Goal: Information Seeking & Learning: Learn about a topic

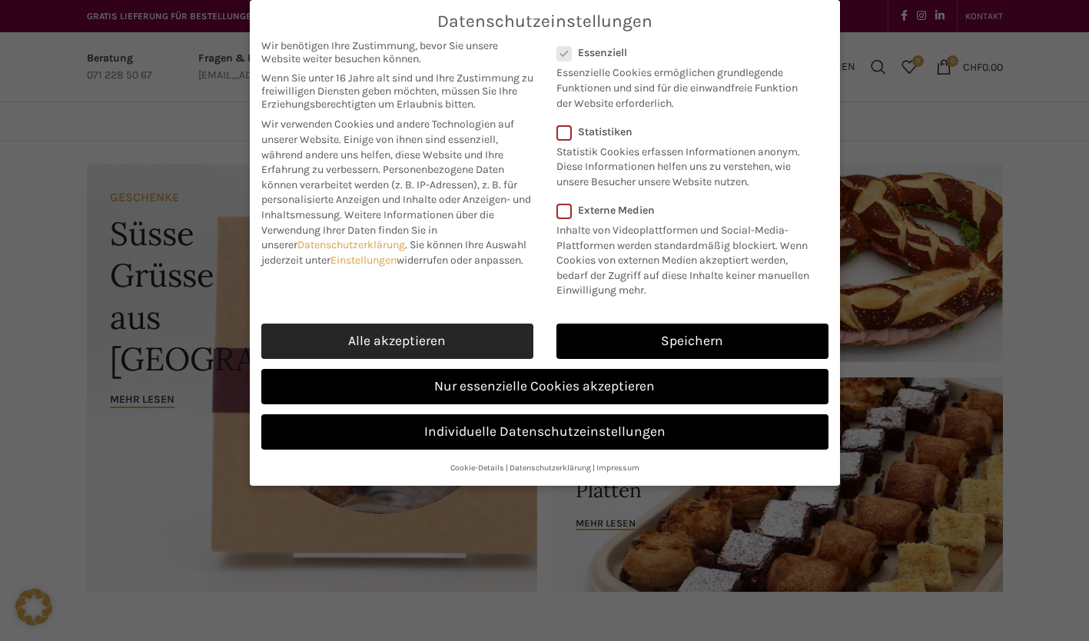
click at [473, 327] on link "Alle akzeptieren" at bounding box center [397, 340] width 272 height 35
checkbox input "true"
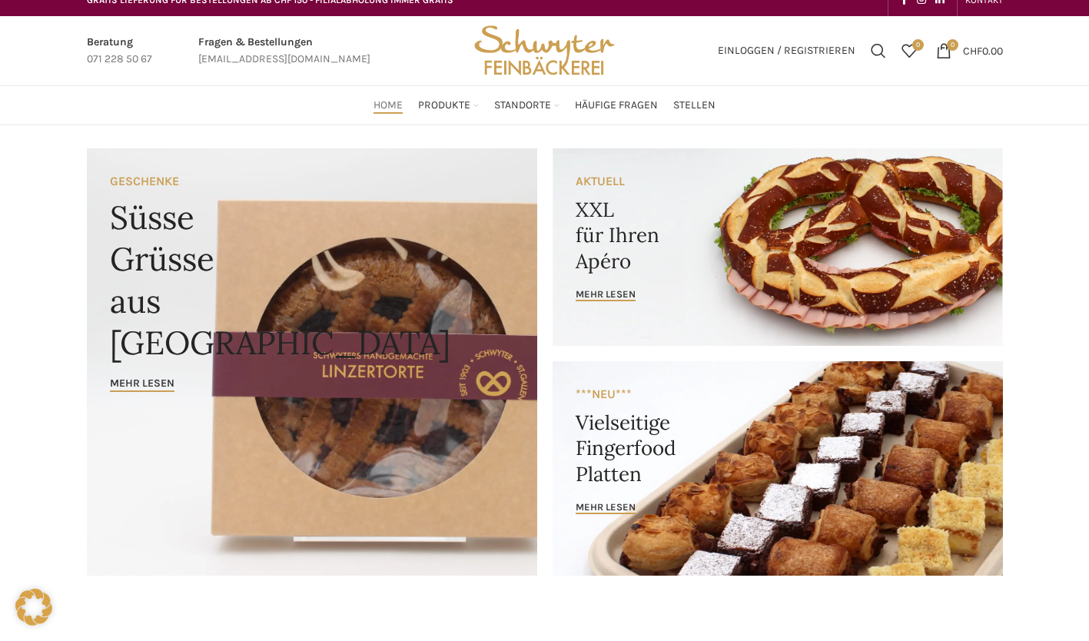
scroll to position [17, 0]
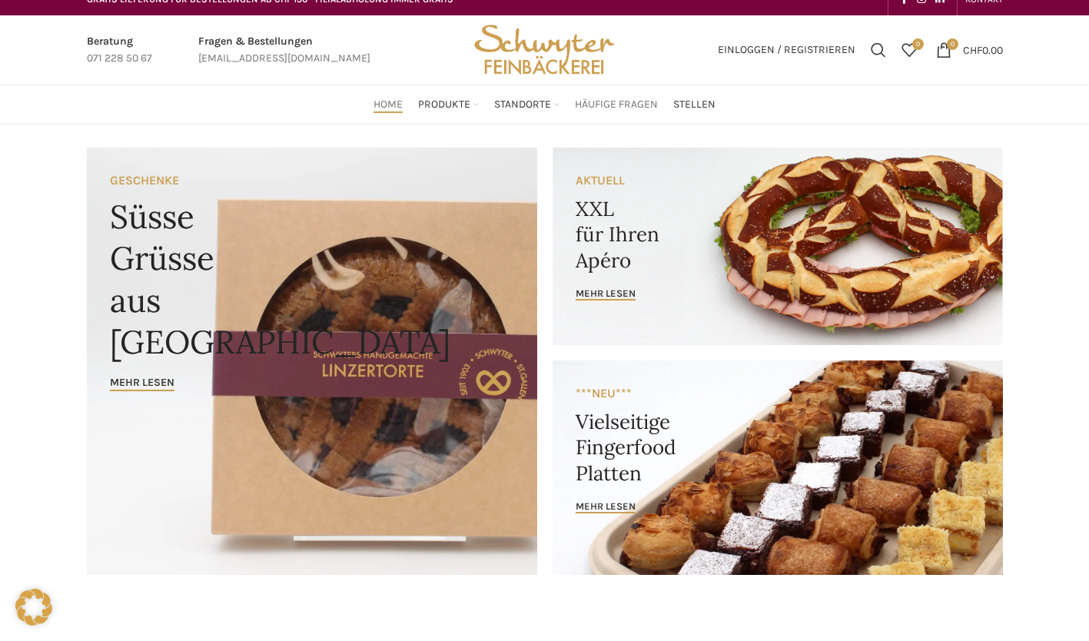
click at [644, 111] on span "Häufige Fragen" at bounding box center [616, 105] width 83 height 15
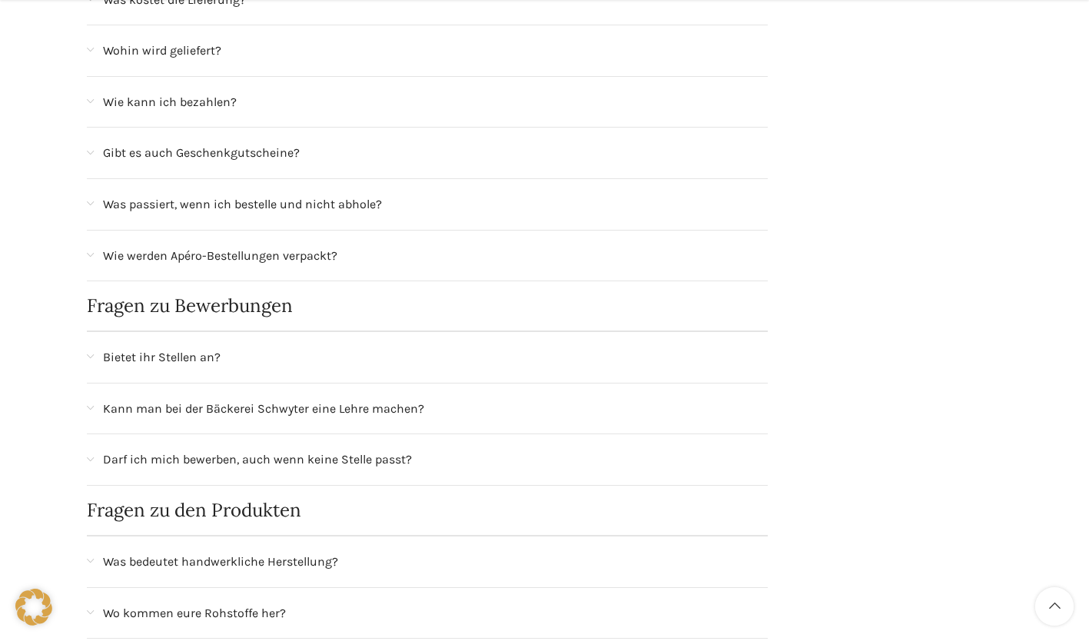
scroll to position [542, 0]
click at [149, 363] on span "Bietet ihr Stellen an?" at bounding box center [162, 356] width 118 height 20
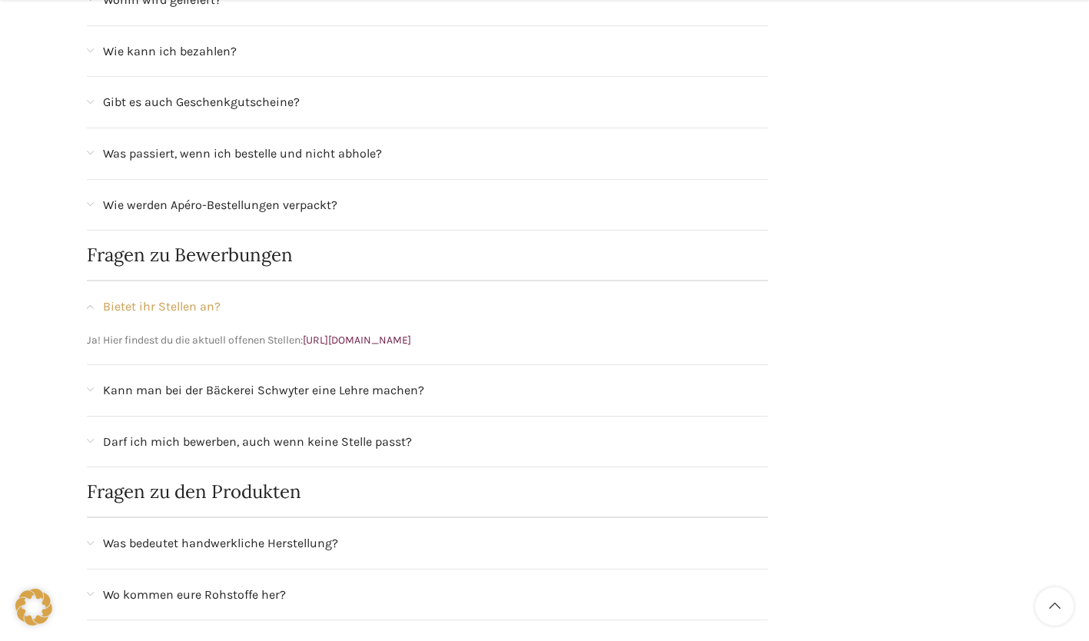
scroll to position [595, 0]
click at [342, 340] on link "https://schwyter.com/stellen/" at bounding box center [357, 337] width 108 height 13
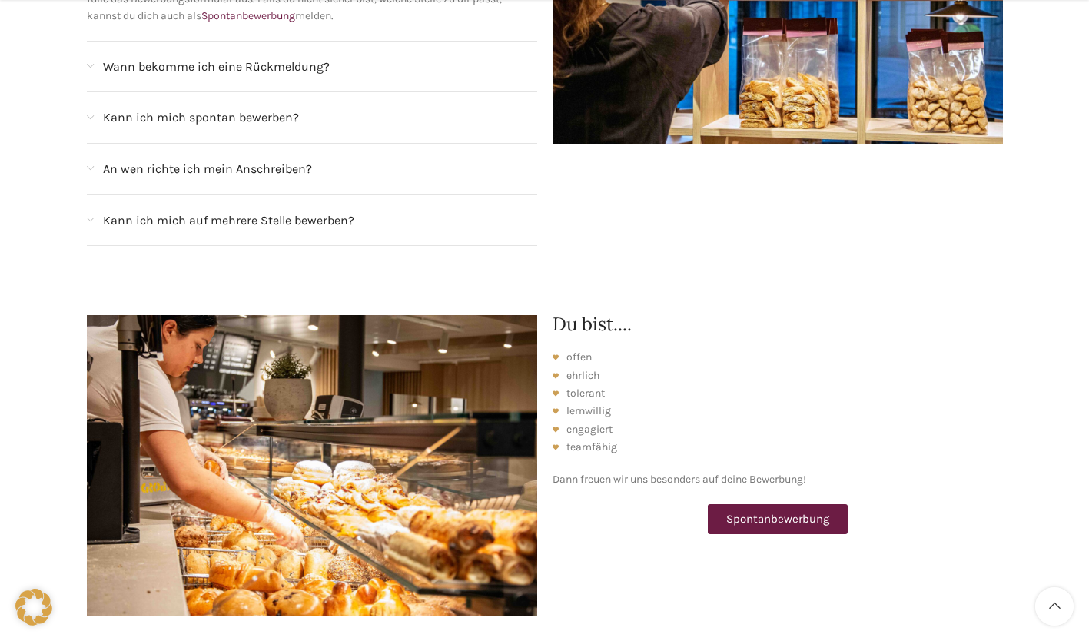
scroll to position [1891, 0]
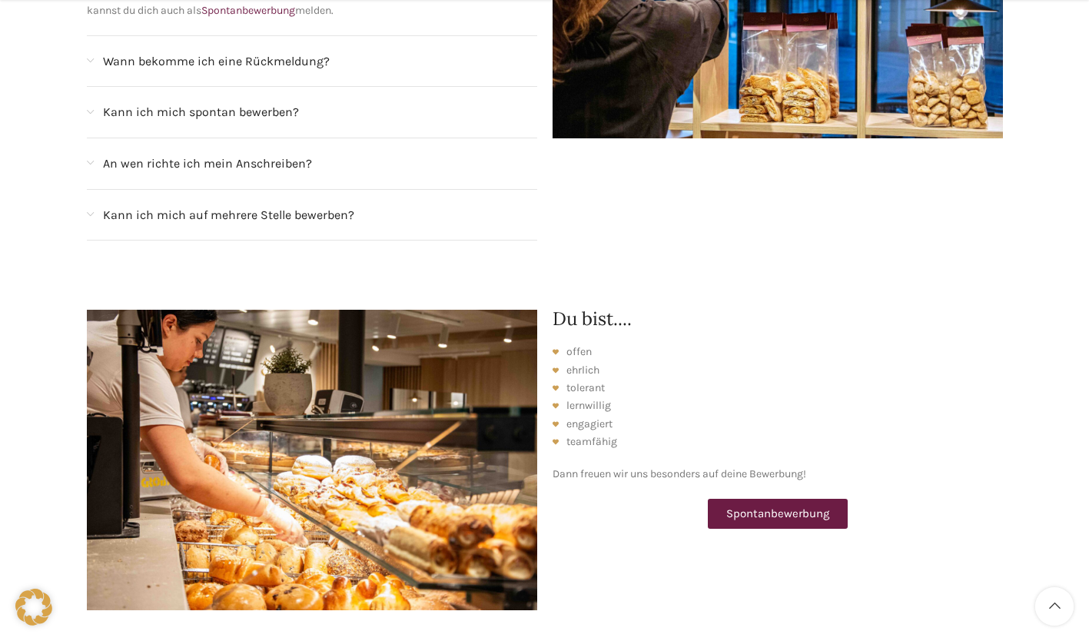
click at [300, 205] on span "Kann ich mich auf mehrere Stelle bewerben?" at bounding box center [228, 215] width 251 height 20
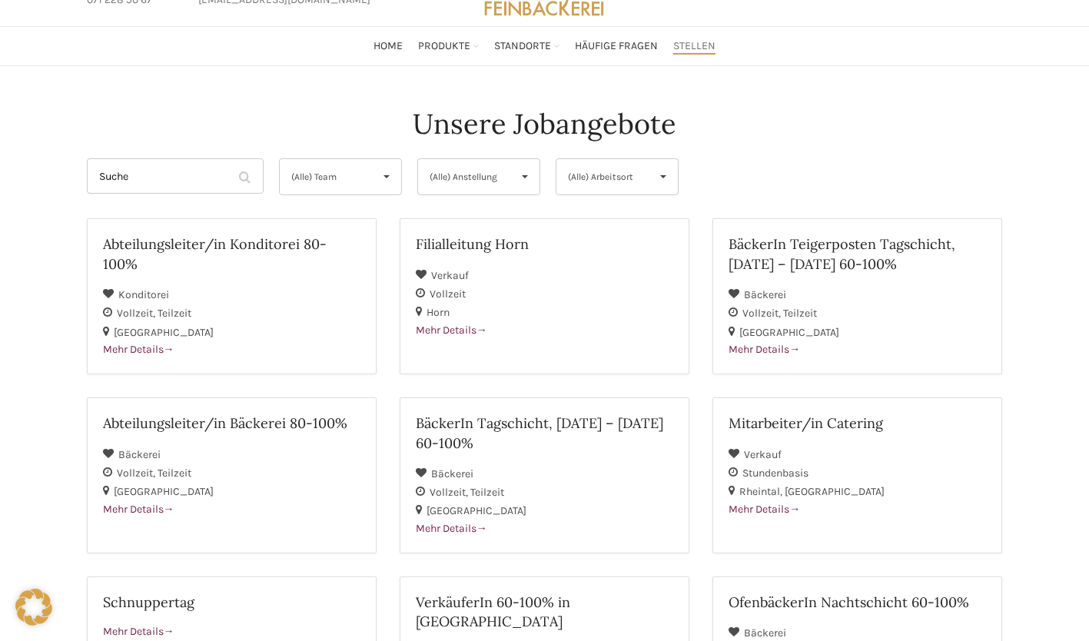
scroll to position [0, 0]
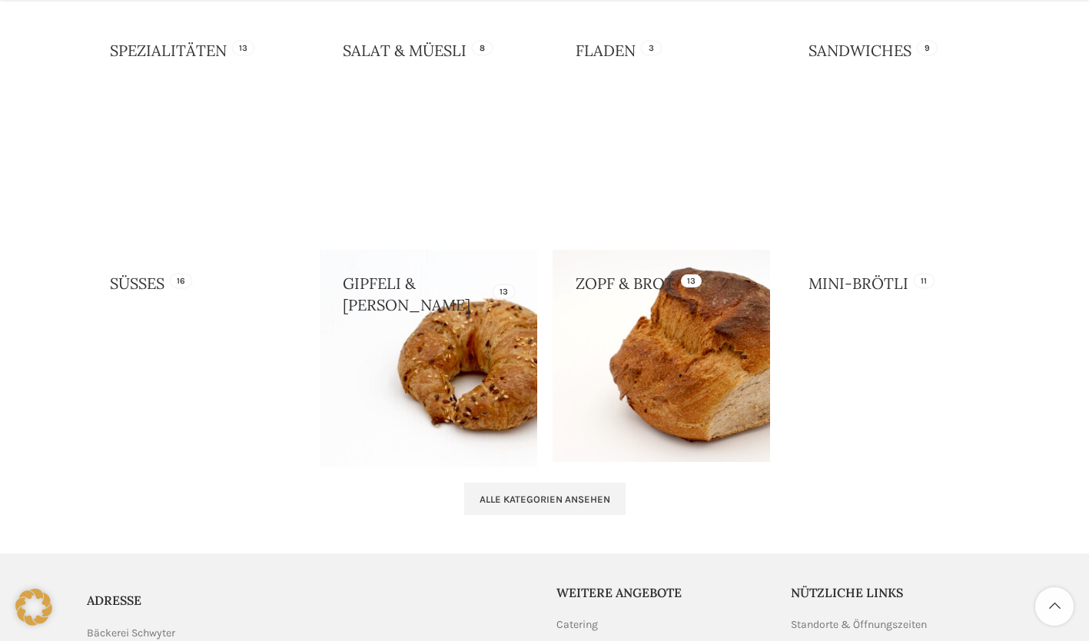
scroll to position [1528, 0]
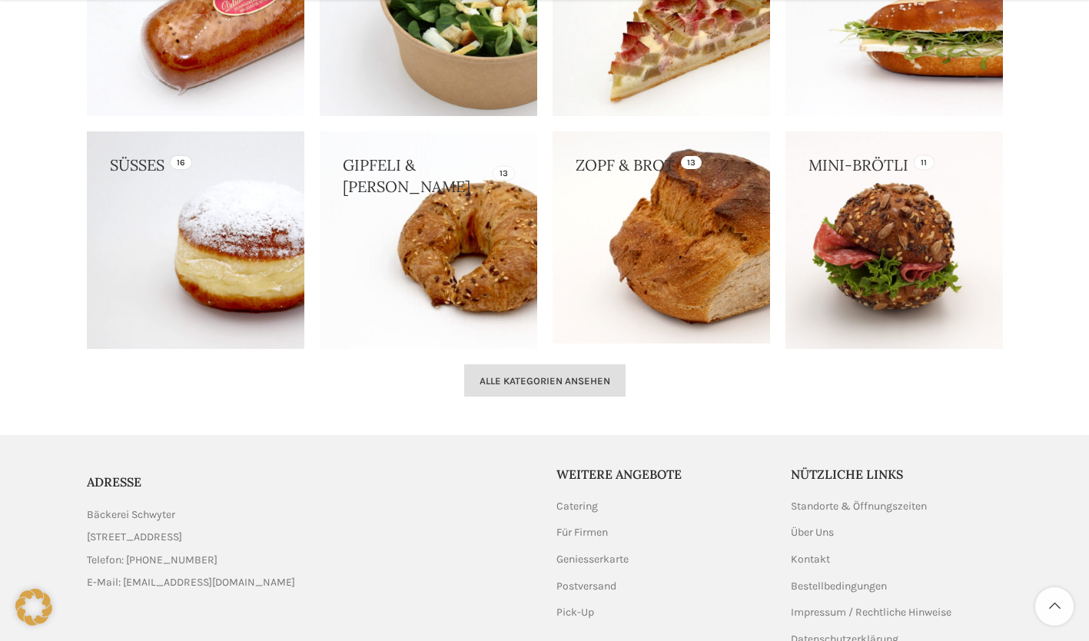
click at [565, 385] on span "Alle Kategorien ansehen" at bounding box center [544, 381] width 131 height 12
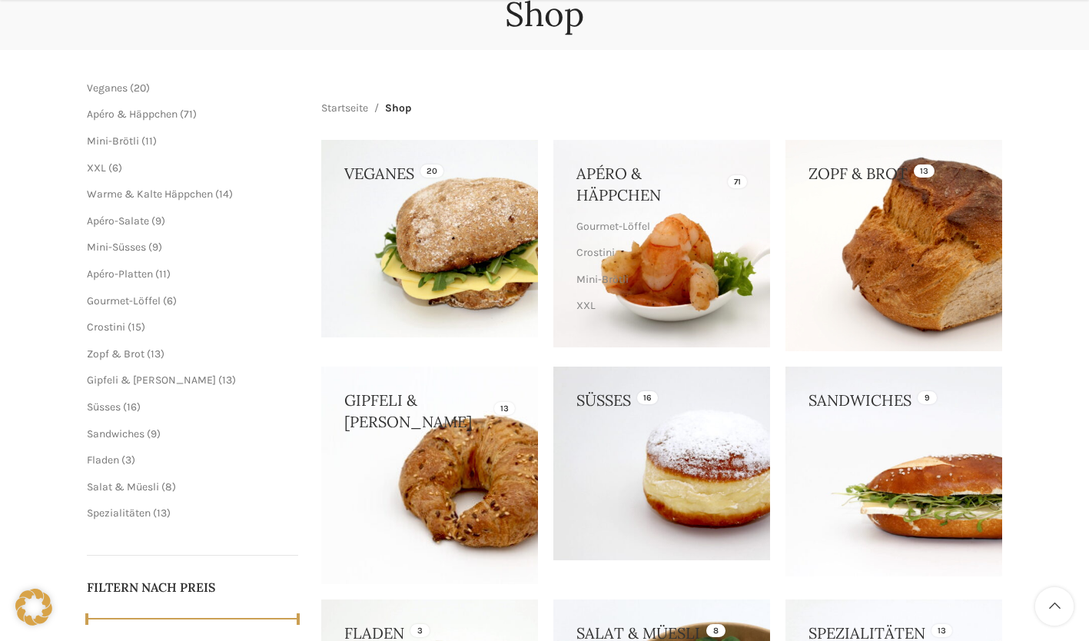
scroll to position [338, 0]
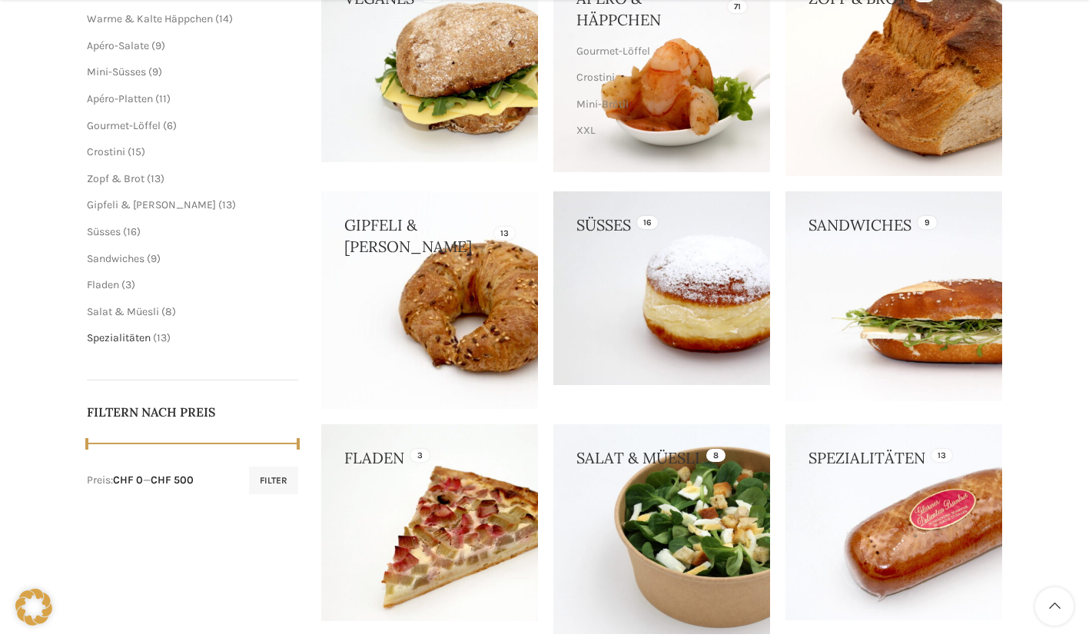
click at [143, 342] on span "Spezialitäten" at bounding box center [119, 337] width 64 height 13
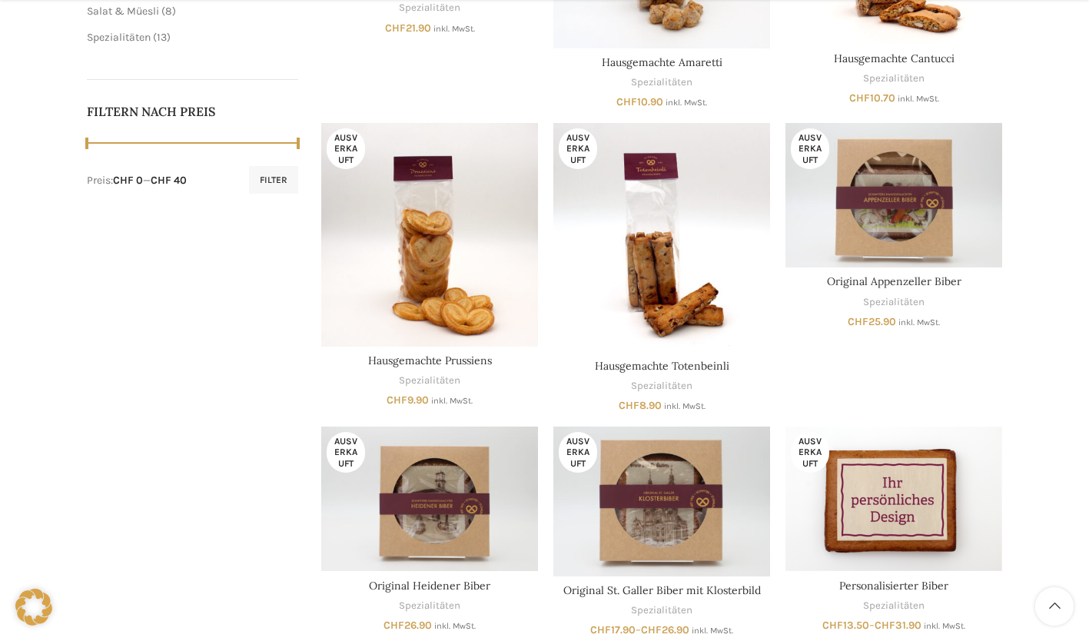
scroll to position [1092, 0]
